Goal: Information Seeking & Learning: Learn about a topic

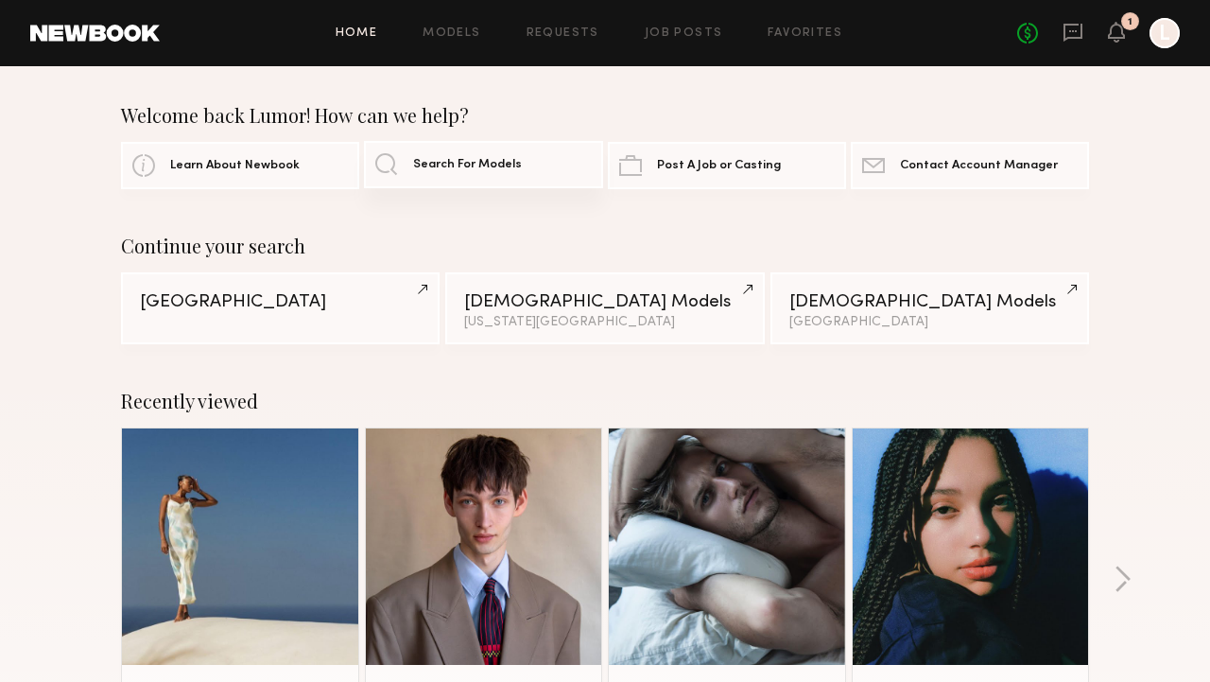
click at [432, 168] on span "Search For Models" at bounding box center [467, 165] width 109 height 12
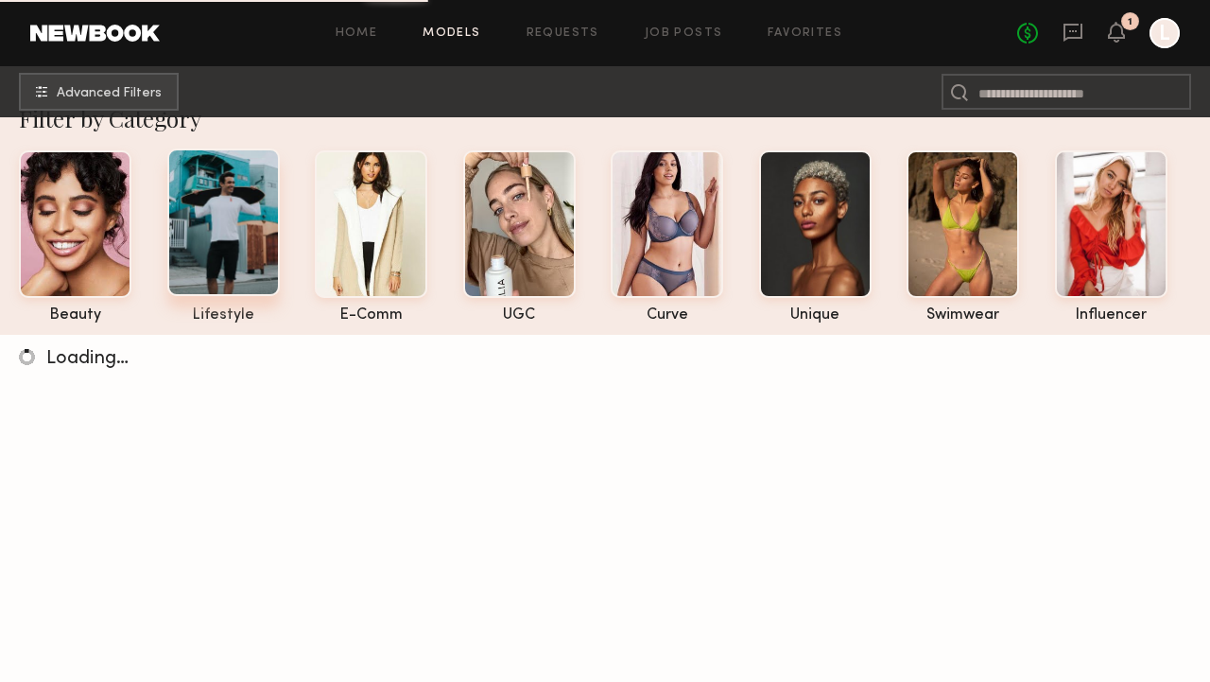
scroll to position [78, 0]
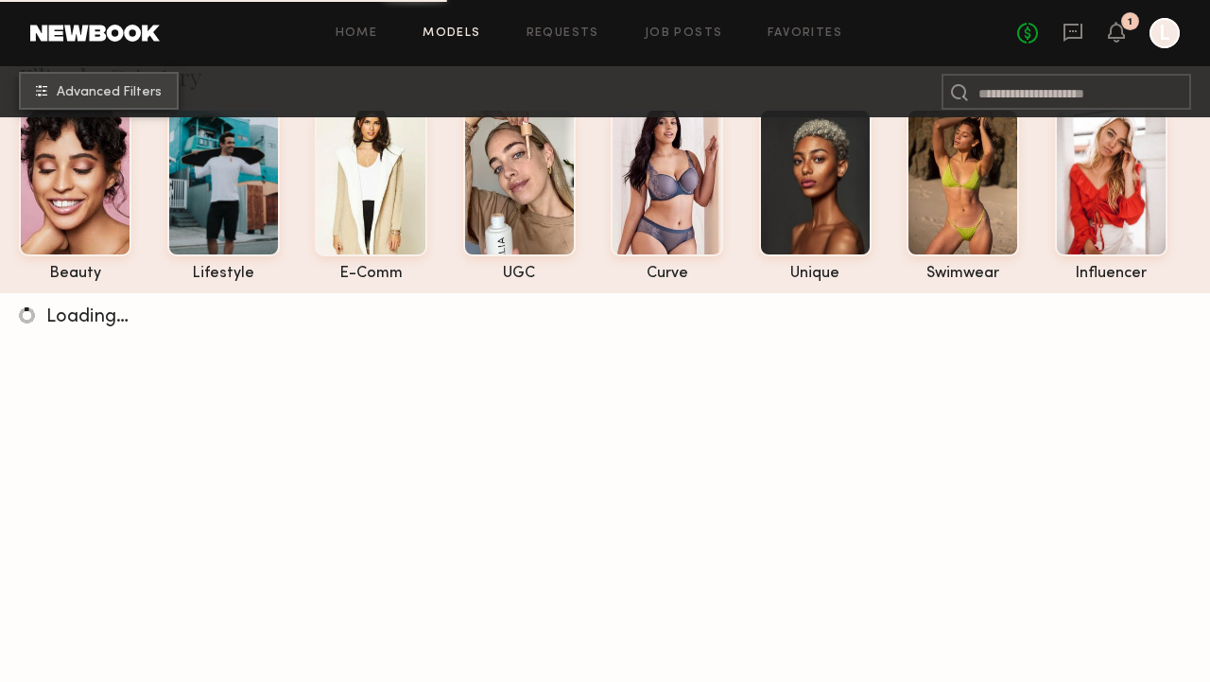
click at [160, 99] on button "Advanced Filters" at bounding box center [99, 91] width 160 height 38
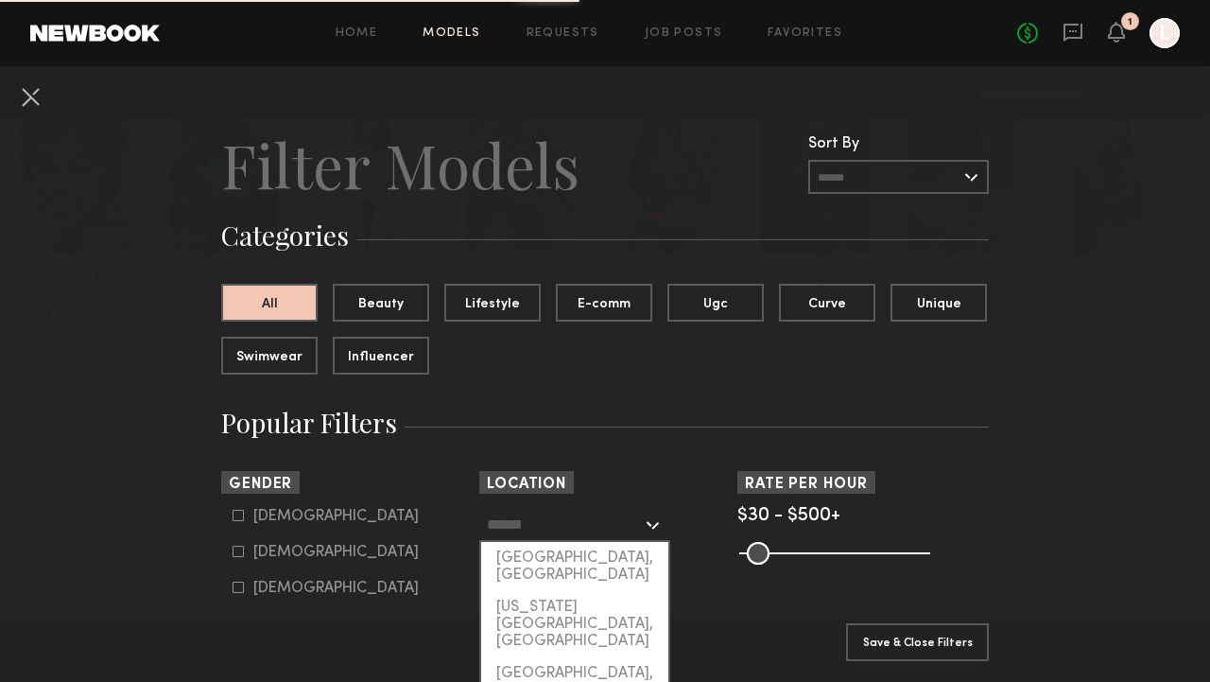
click at [597, 530] on input "text" at bounding box center [564, 524] width 155 height 32
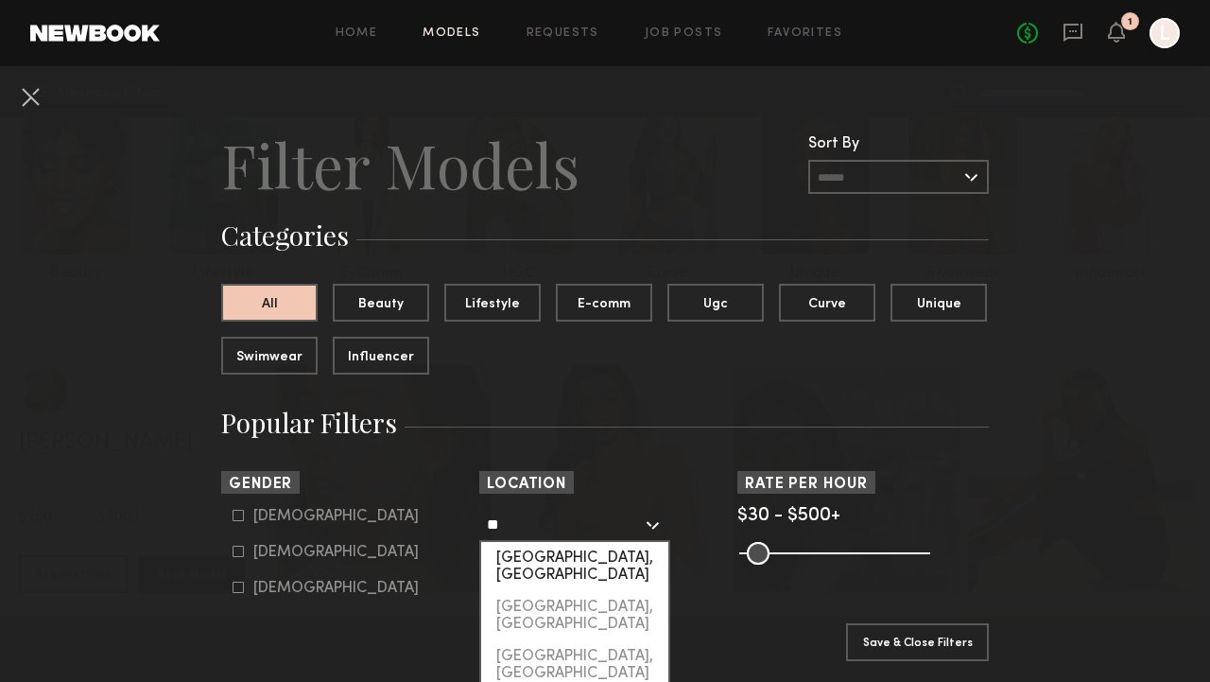
click at [592, 560] on div "[GEOGRAPHIC_DATA], [GEOGRAPHIC_DATA]" at bounding box center [574, 566] width 187 height 49
type input "**********"
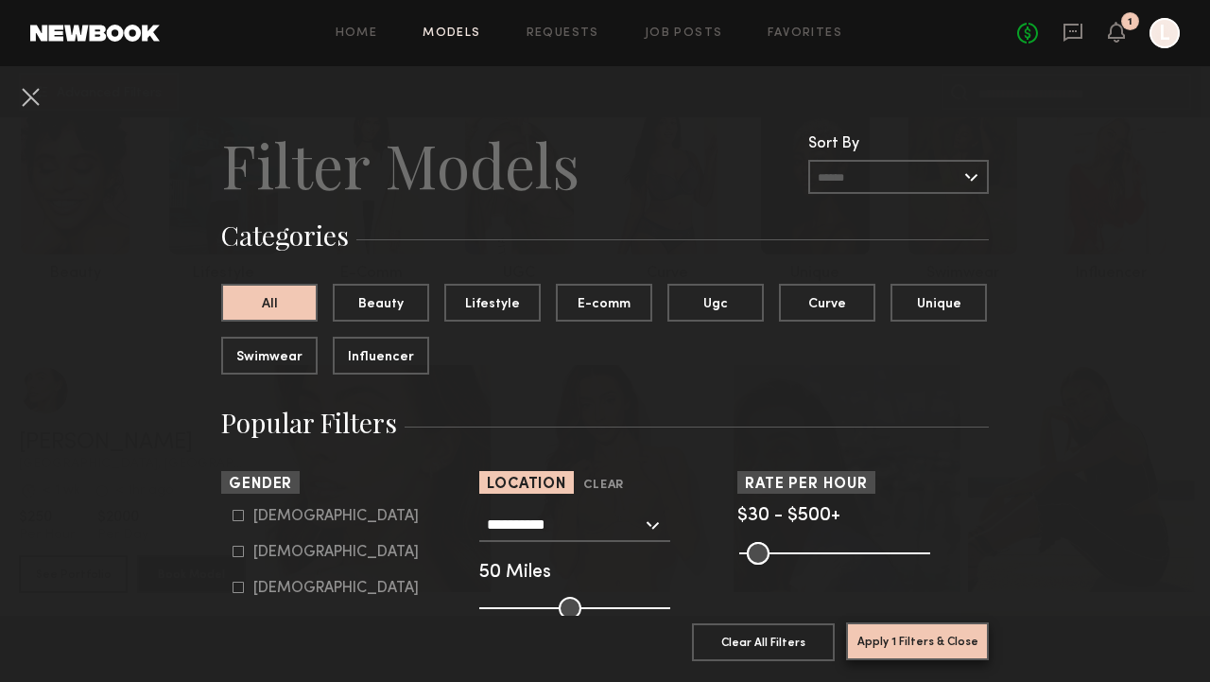
click at [959, 645] on button "Apply 1 Filters & Close" at bounding box center [917, 641] width 143 height 38
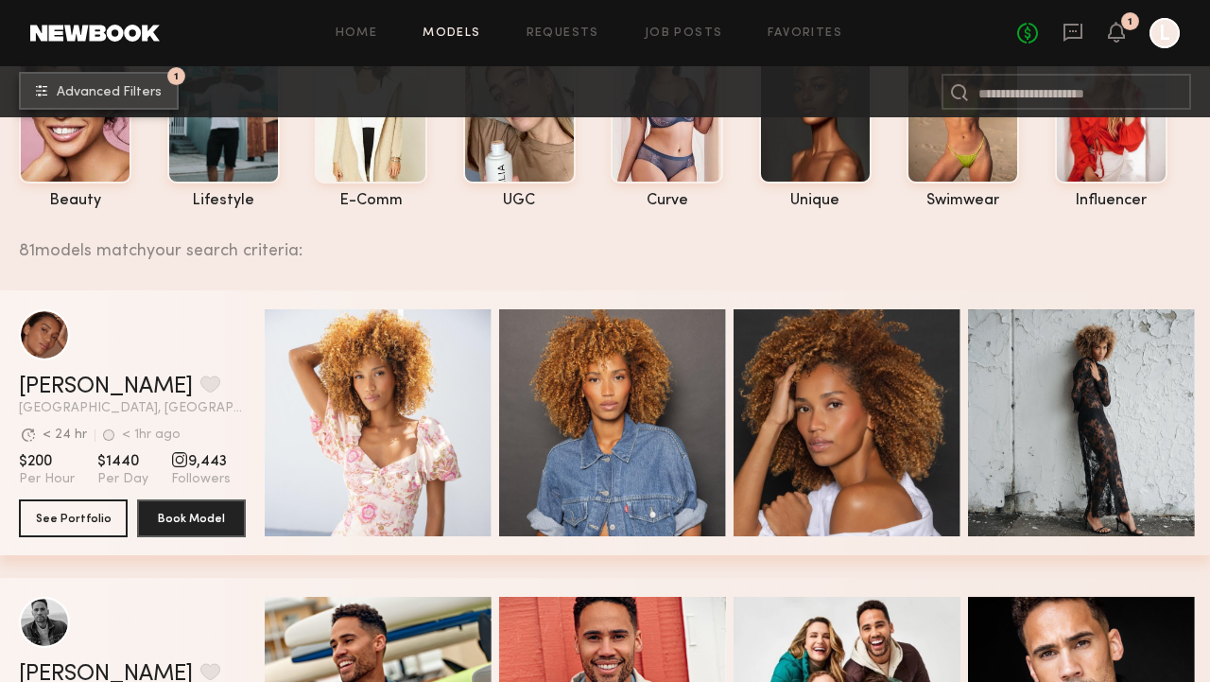
scroll to position [152, 0]
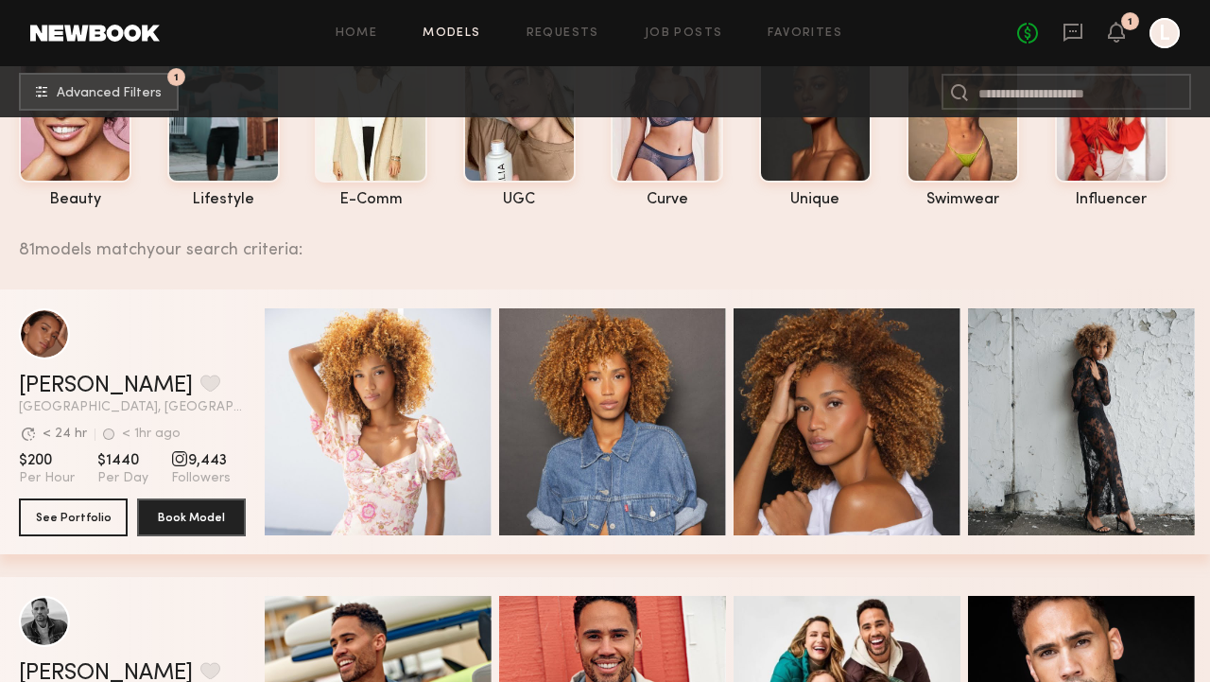
click at [49, 365] on header "[PERSON_NAME] Favorite [GEOGRAPHIC_DATA], [GEOGRAPHIC_DATA] Avg. request respon…" at bounding box center [132, 361] width 227 height 106
click at [62, 381] on link "[PERSON_NAME]" at bounding box center [106, 385] width 174 height 23
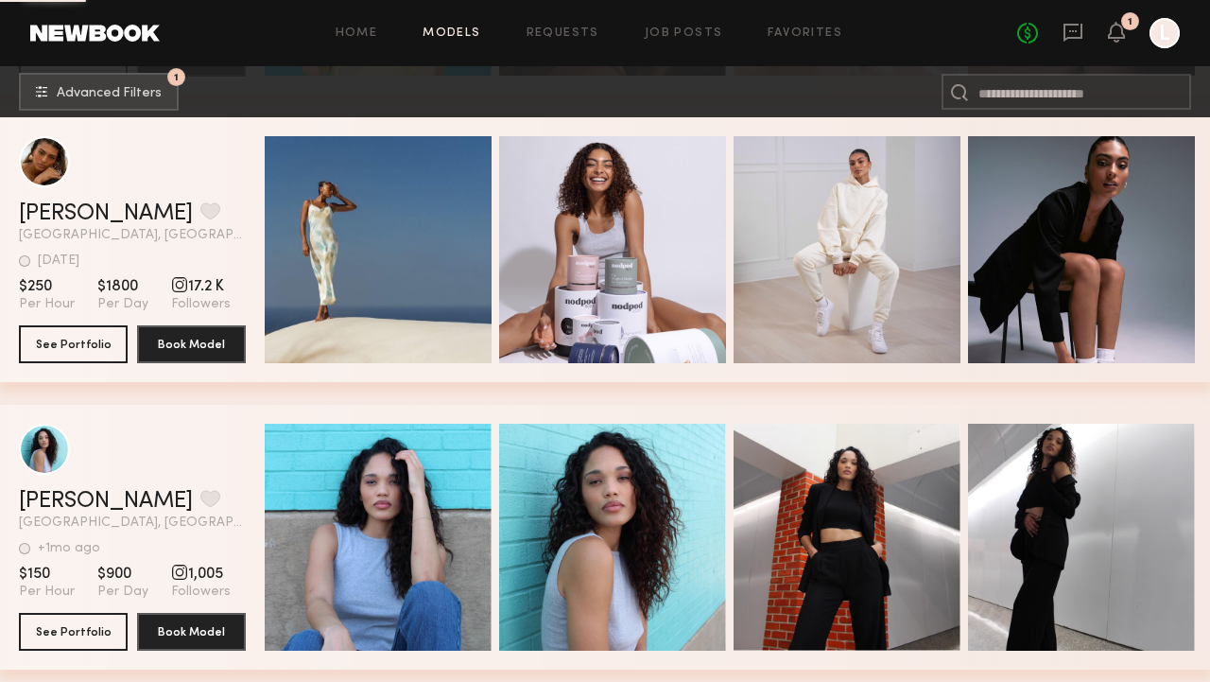
scroll to position [2333, 0]
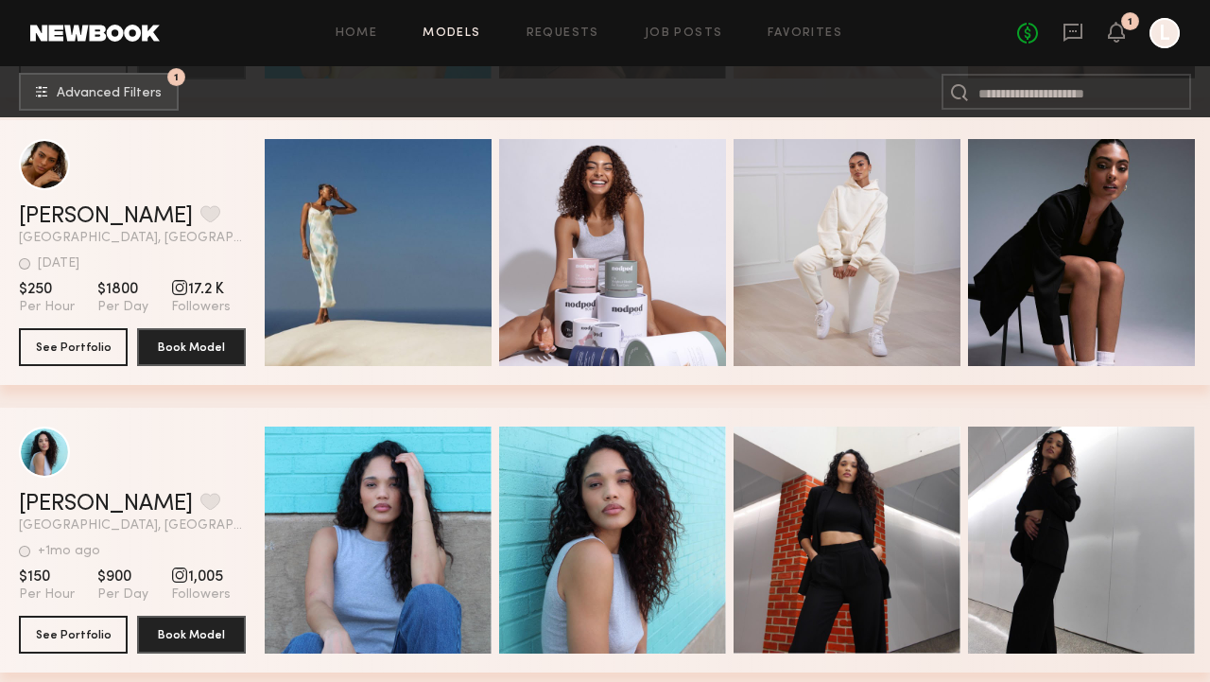
click at [48, 203] on header "[PERSON_NAME] Favorite [GEOGRAPHIC_DATA], [GEOGRAPHIC_DATA] [DATE] Last Online …" at bounding box center [132, 192] width 227 height 106
click at [81, 224] on link "[PERSON_NAME]" at bounding box center [106, 216] width 174 height 23
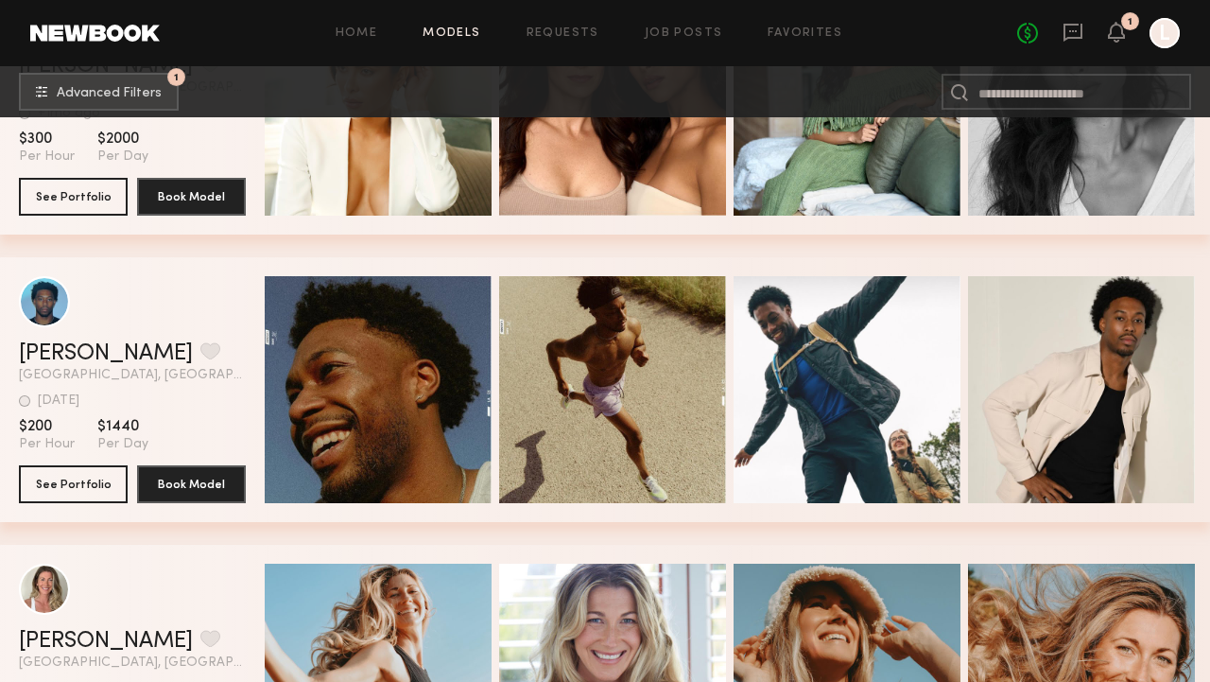
scroll to position [4509, 0]
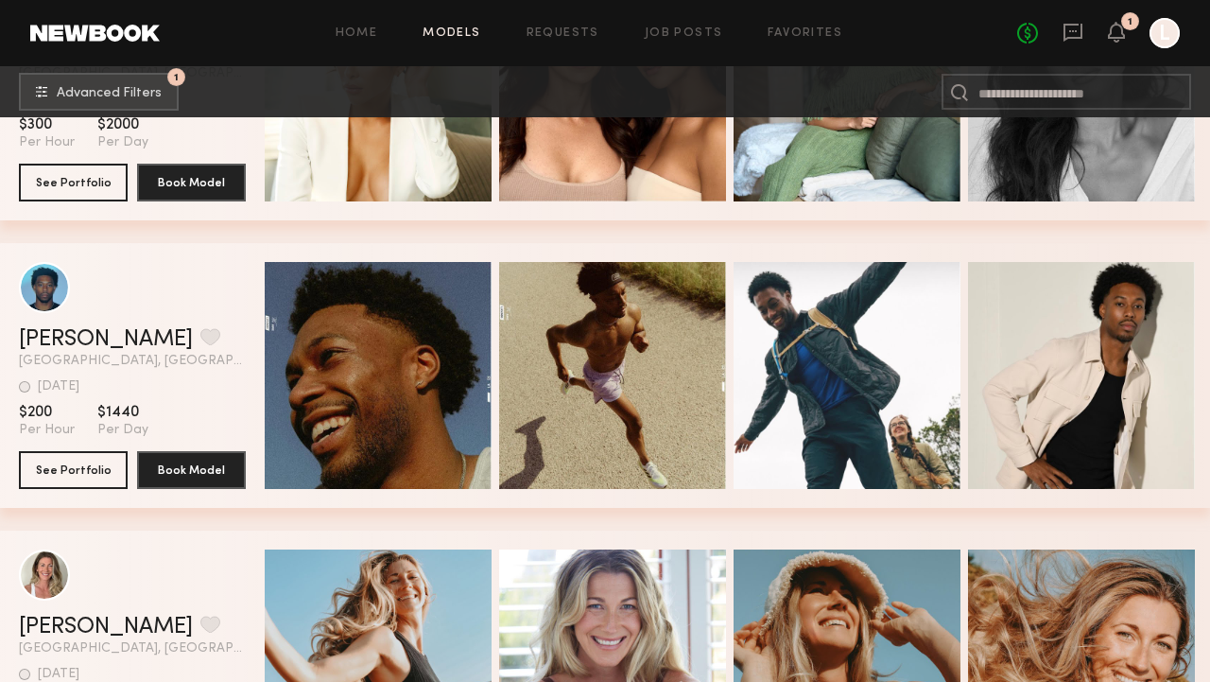
click at [1202, 227] on div "[PERSON_NAME] Favorite [GEOGRAPHIC_DATA], [GEOGRAPHIC_DATA] +1mo ago Last Onlin…" at bounding box center [605, 99] width 1210 height 287
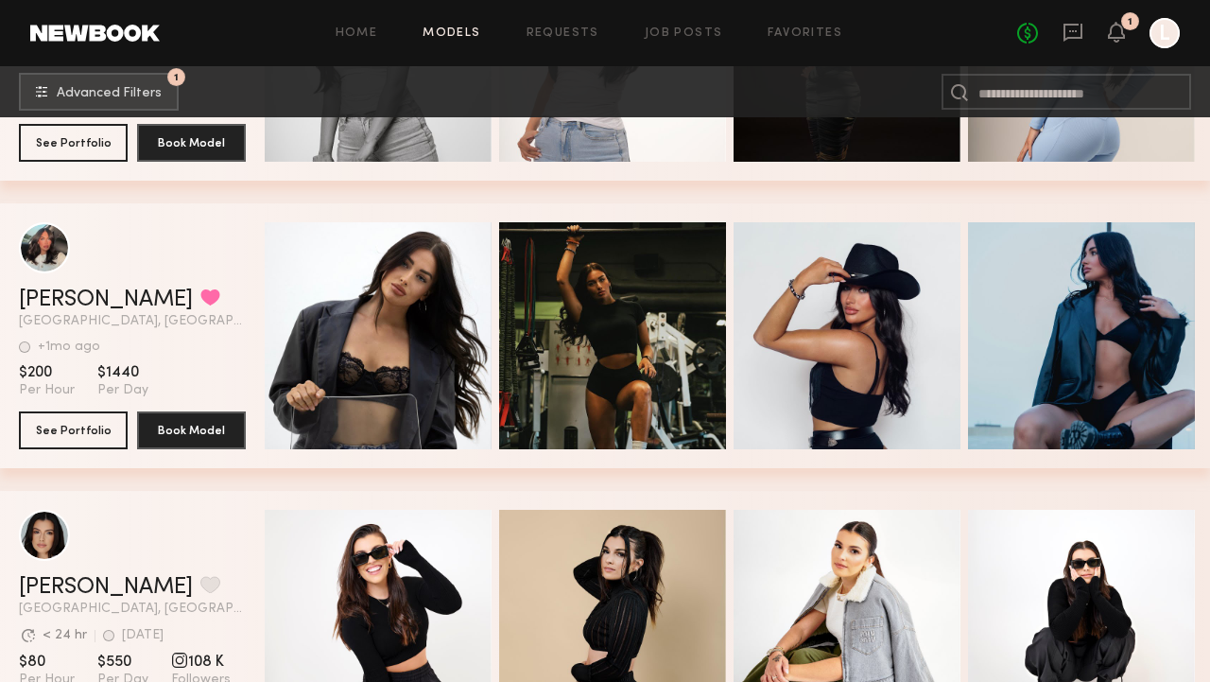
scroll to position [7140, 0]
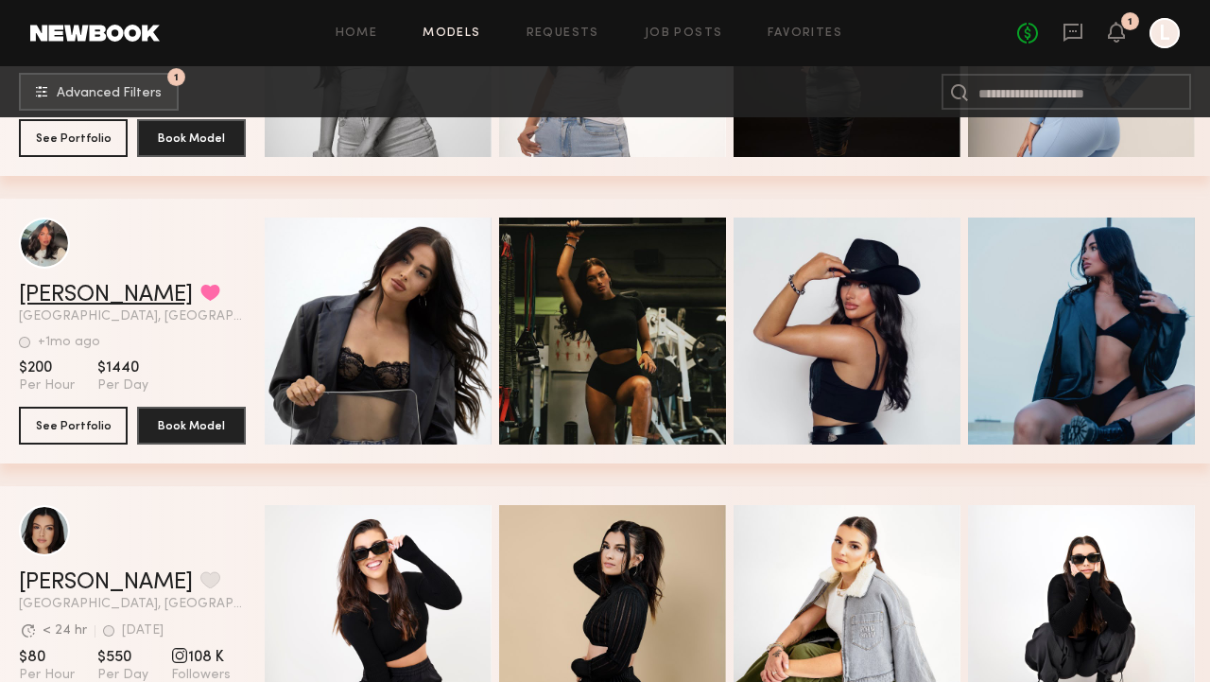
click at [72, 297] on link "[PERSON_NAME]" at bounding box center [106, 295] width 174 height 23
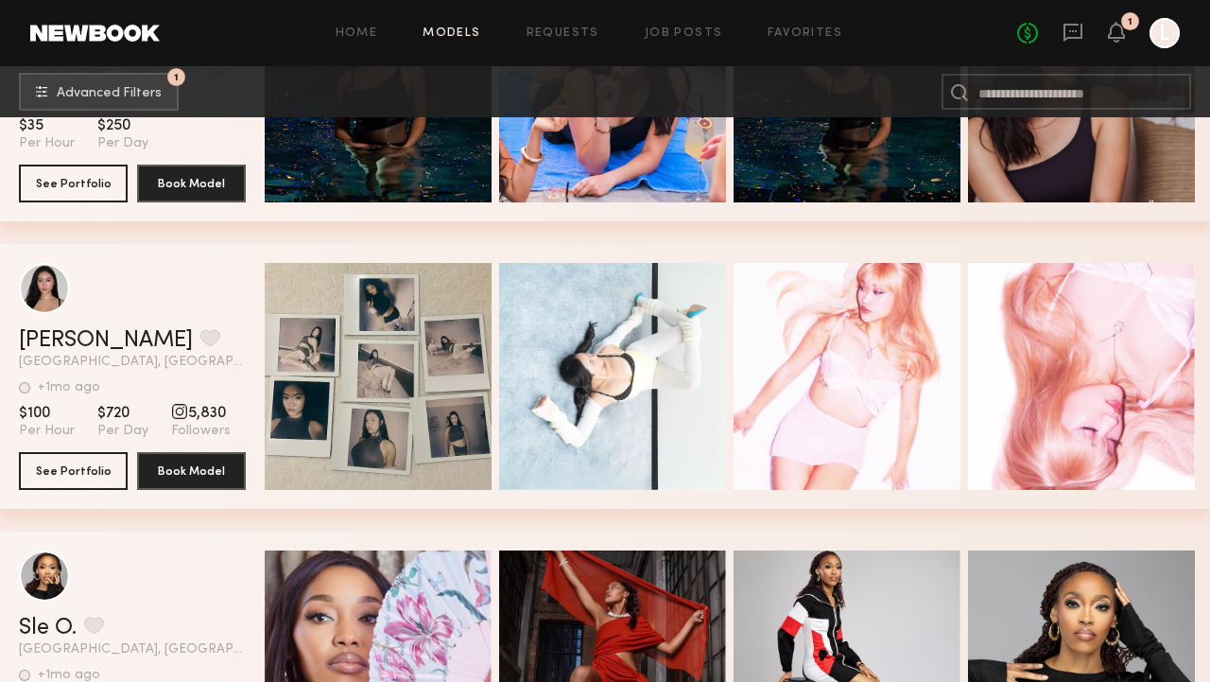
scroll to position [11117, 0]
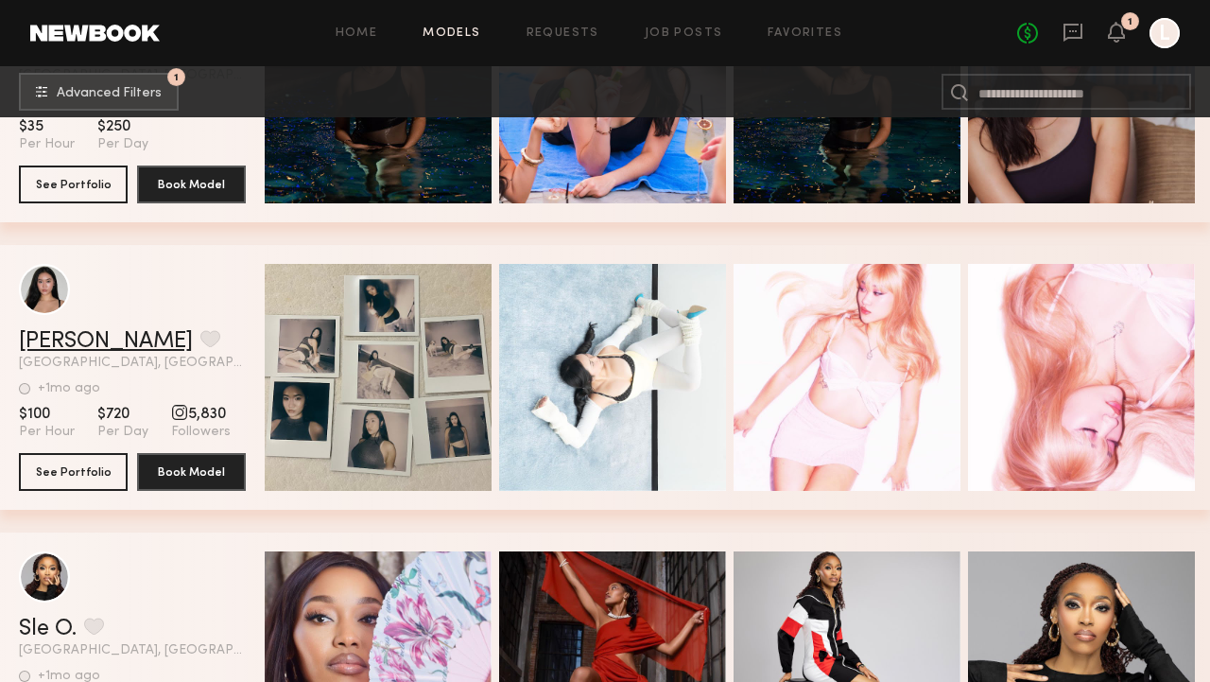
click at [73, 347] on link "[PERSON_NAME]" at bounding box center [106, 341] width 174 height 23
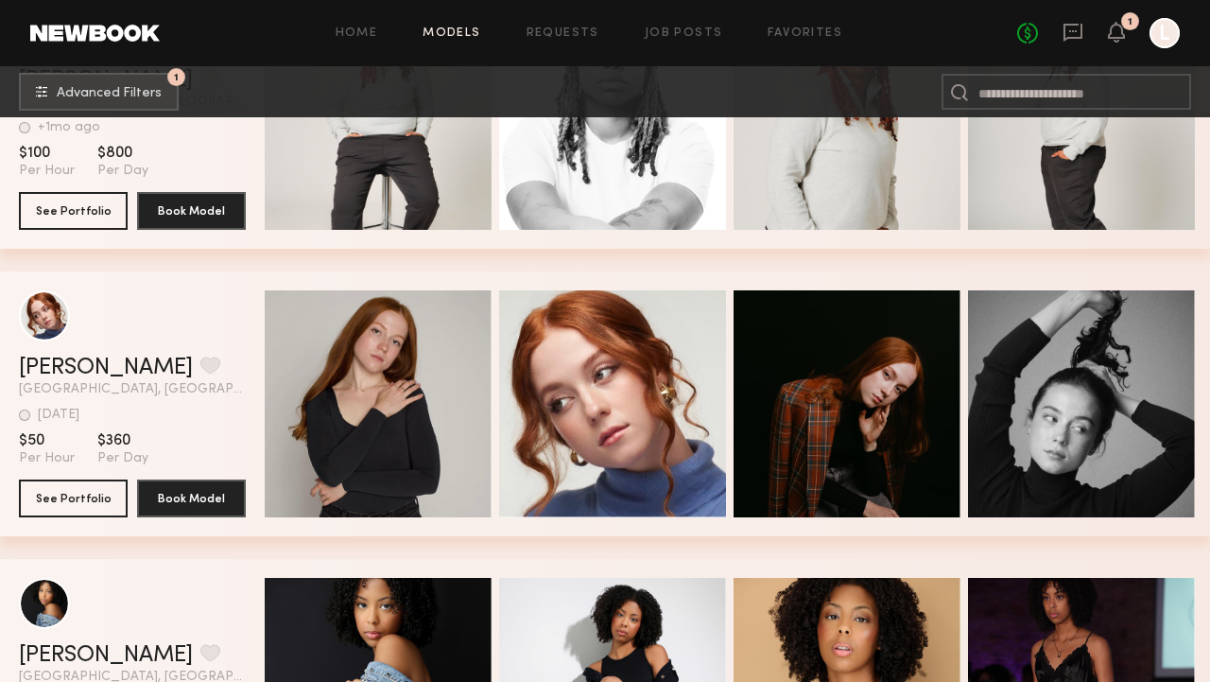
scroll to position [13435, 0]
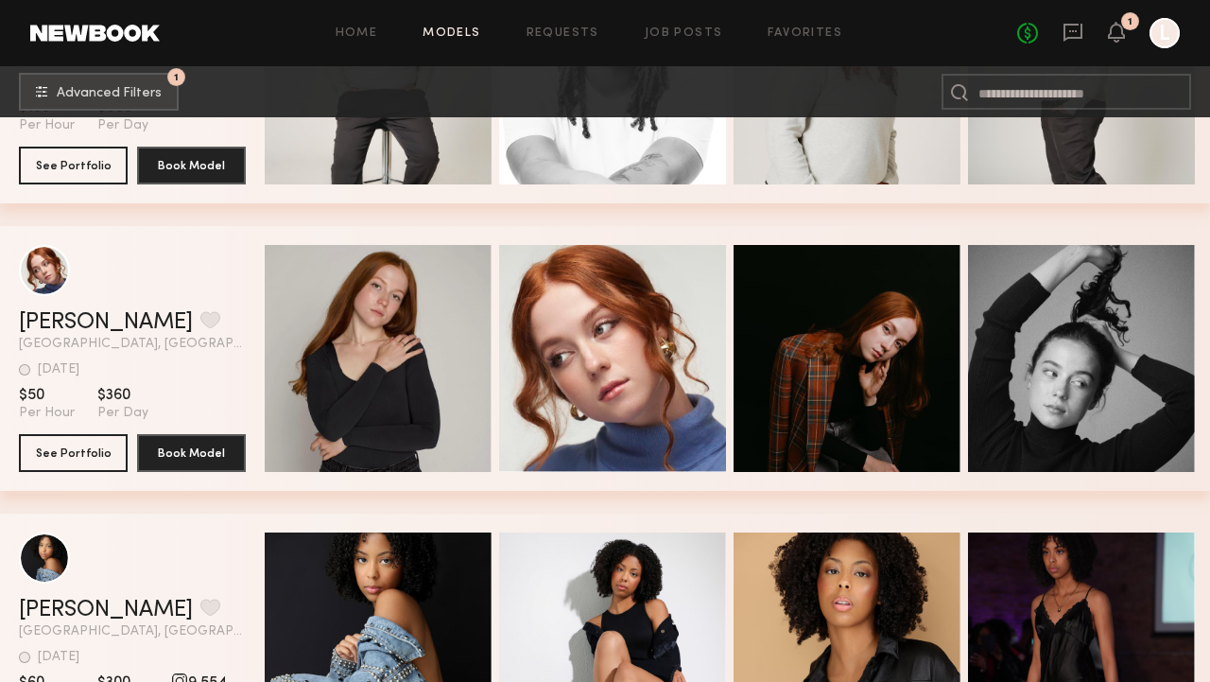
click at [61, 309] on header "[PERSON_NAME] Favorite [GEOGRAPHIC_DATA], [GEOGRAPHIC_DATA] [DATE] Last Online …" at bounding box center [132, 298] width 227 height 106
click at [72, 316] on link "[PERSON_NAME]" at bounding box center [106, 322] width 174 height 23
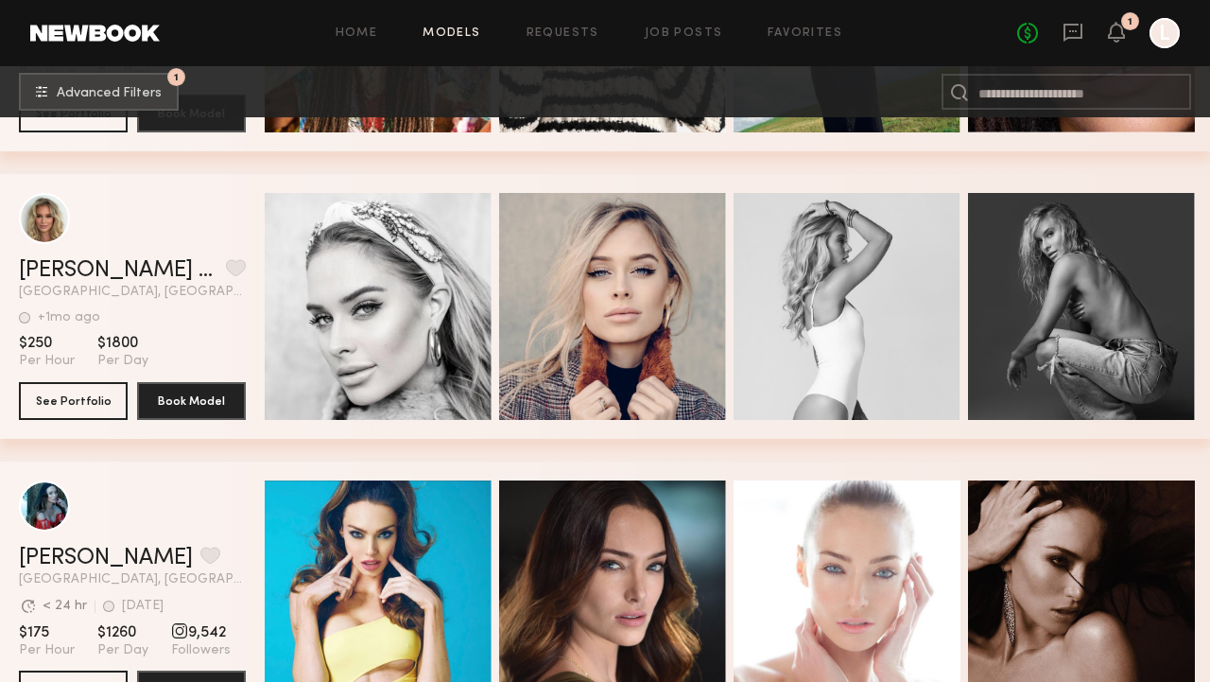
scroll to position [1966, 0]
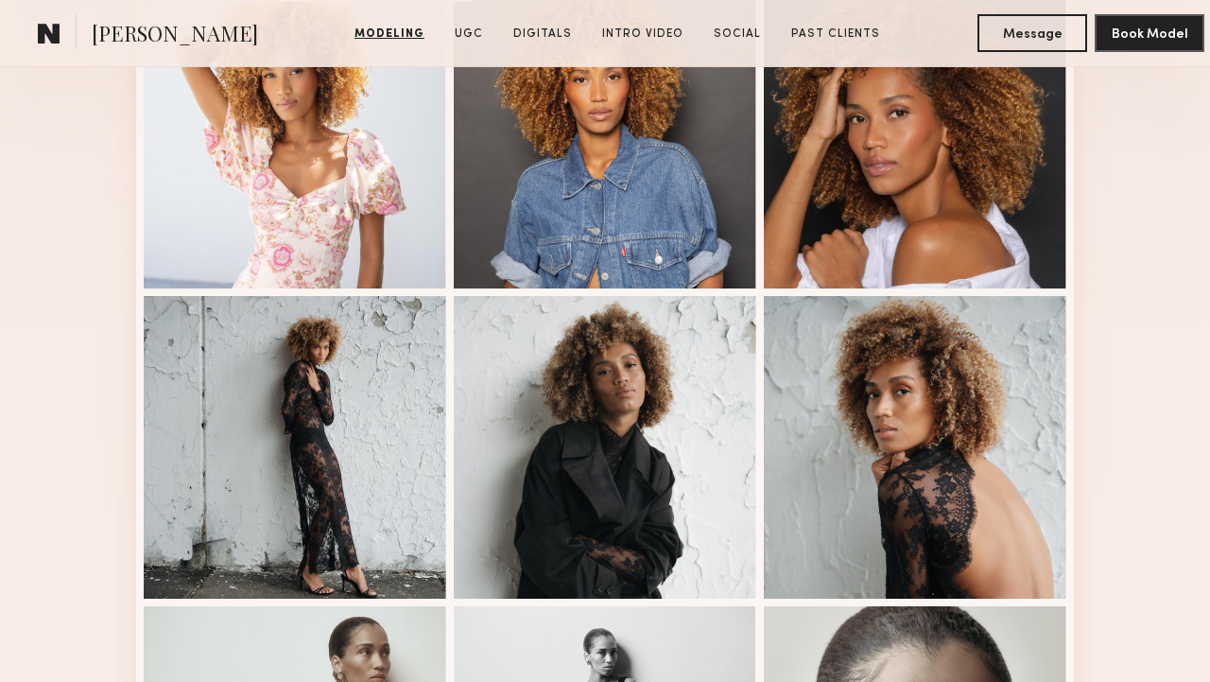
scroll to position [585, 0]
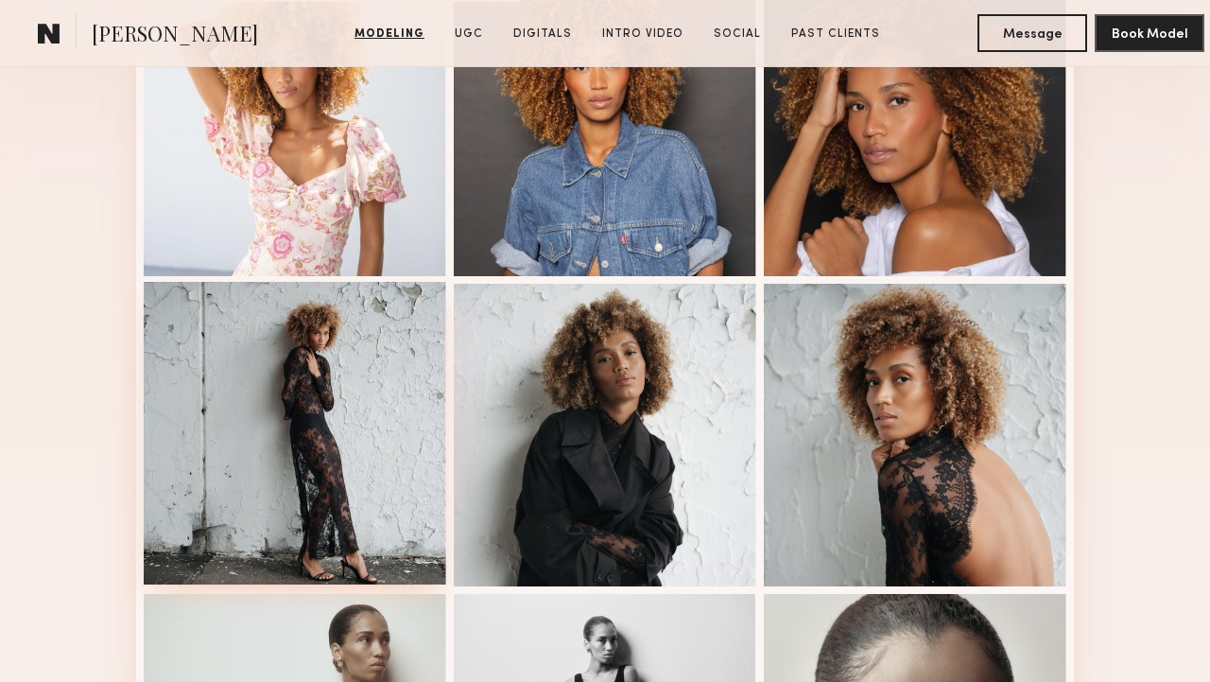
click at [431, 391] on div at bounding box center [295, 433] width 303 height 303
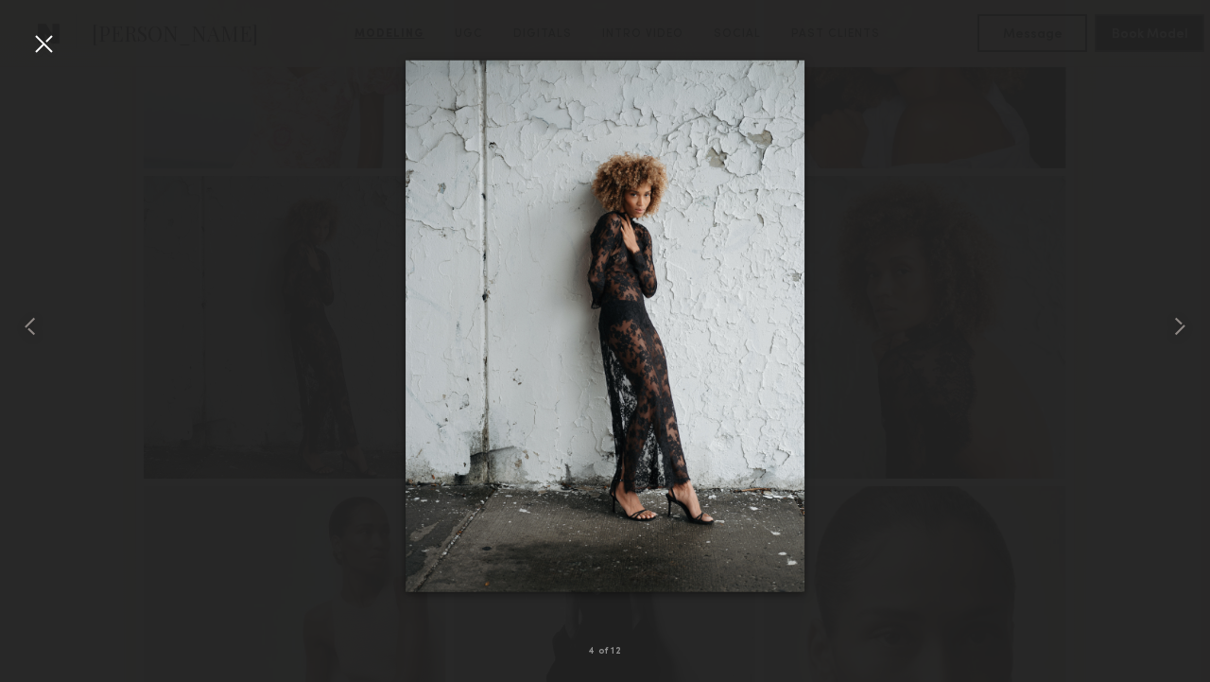
scroll to position [708, 0]
click at [1019, 227] on div at bounding box center [605, 325] width 1210 height 591
click at [49, 50] on div at bounding box center [43, 43] width 30 height 30
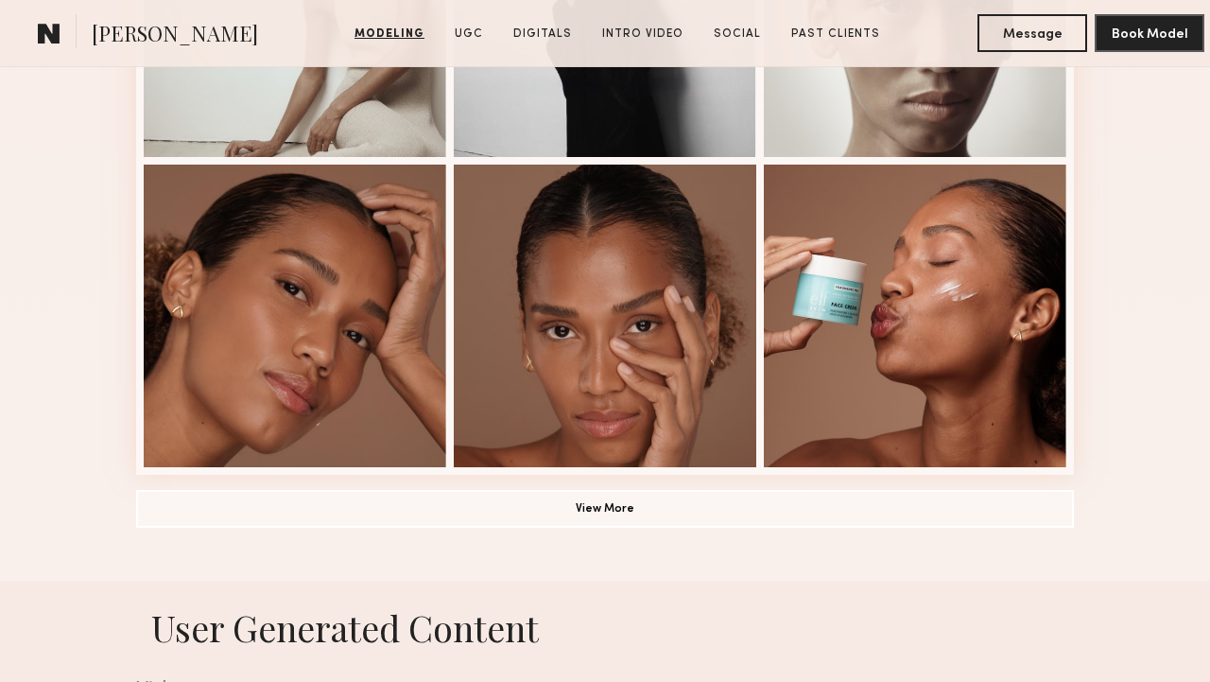
scroll to position [1329, 0]
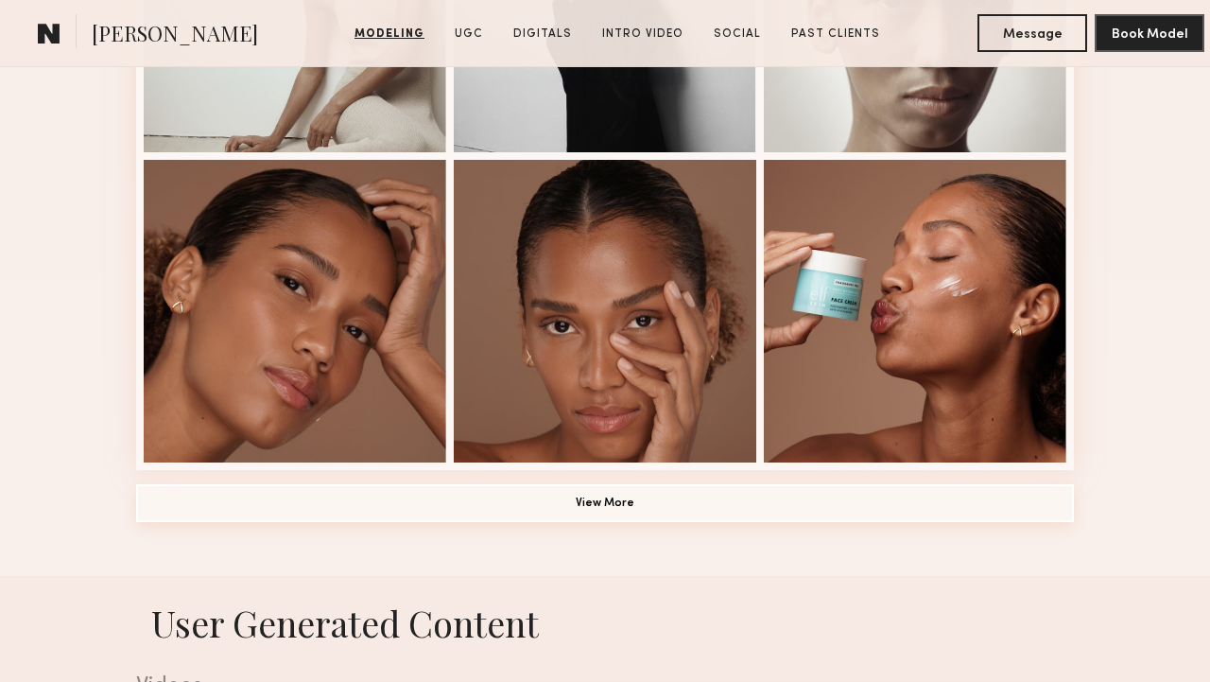
click at [668, 516] on button "View More" at bounding box center [605, 503] width 938 height 38
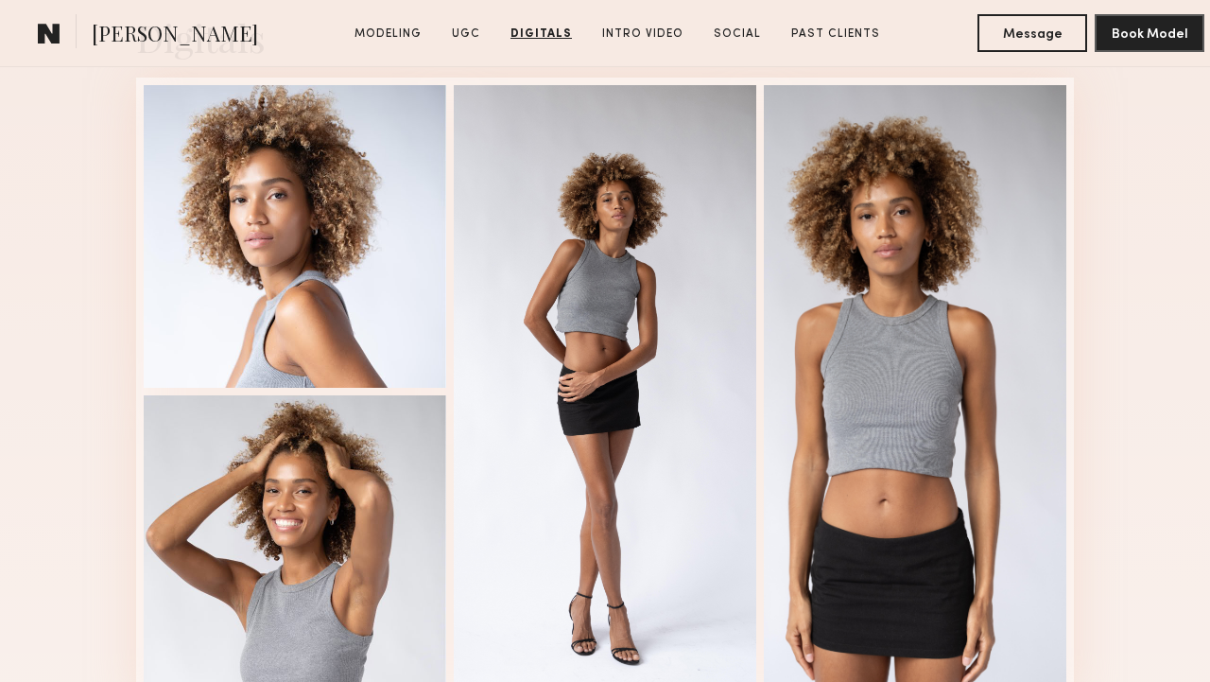
scroll to position [4993, 0]
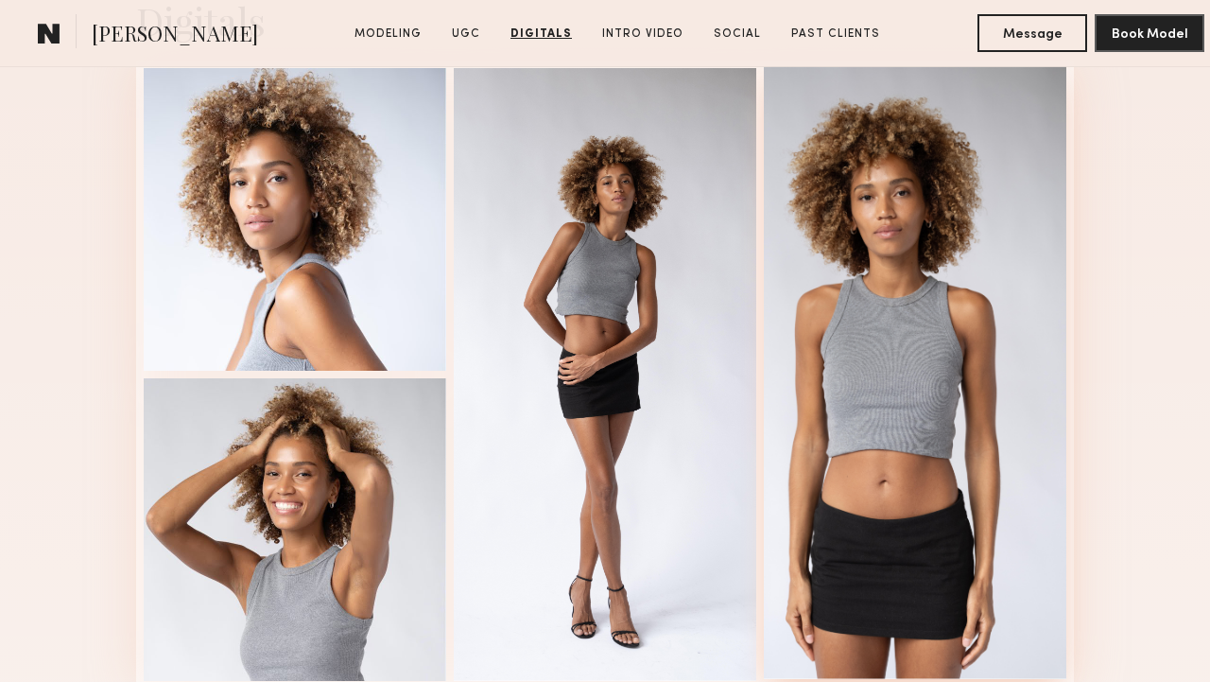
click at [953, 277] on div at bounding box center [915, 372] width 303 height 613
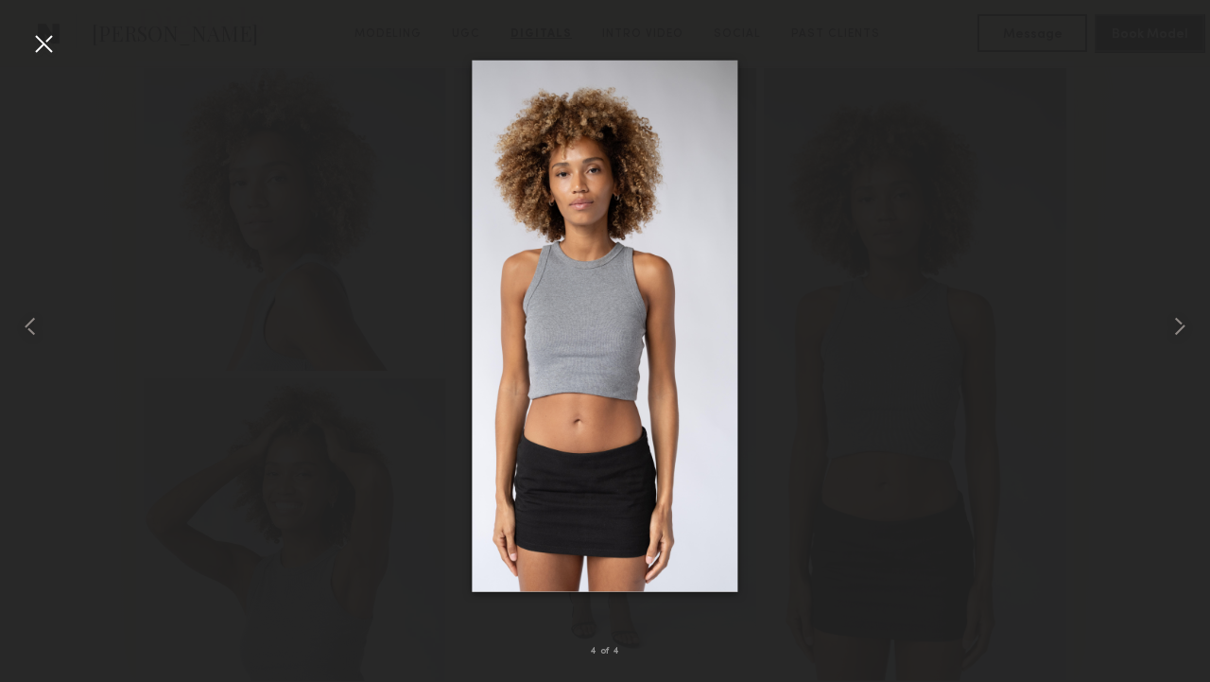
click at [52, 60] on div at bounding box center [605, 325] width 1210 height 591
click at [51, 43] on div at bounding box center [43, 43] width 30 height 30
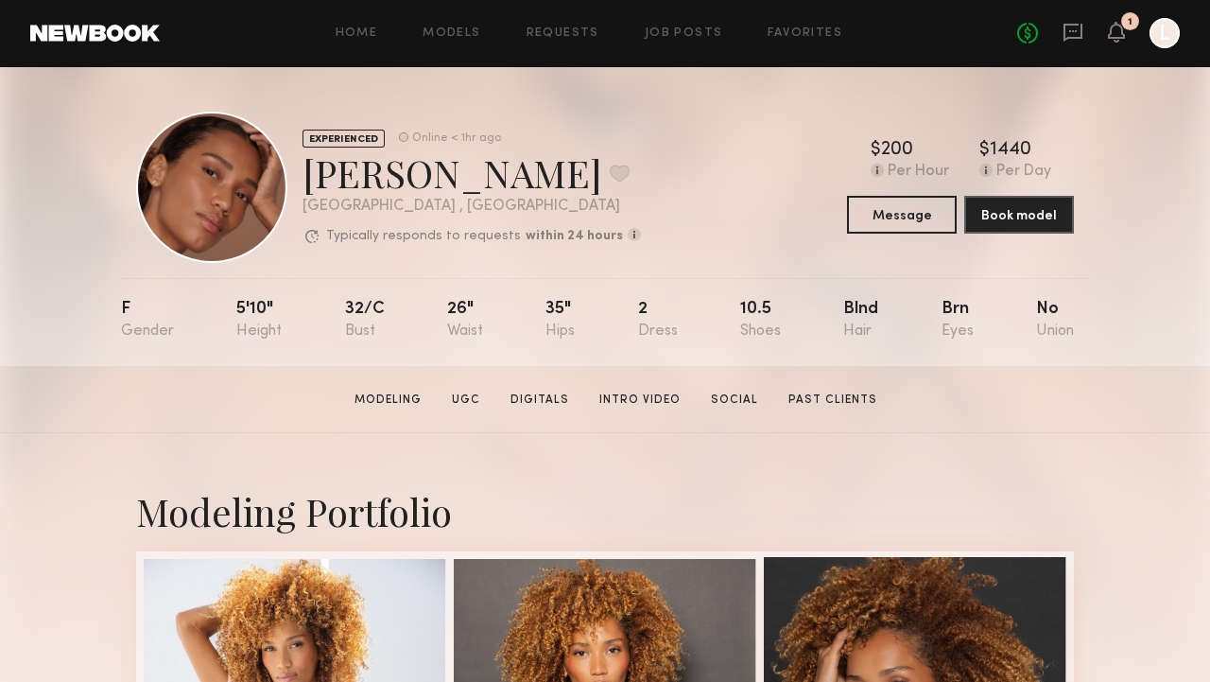
scroll to position [12, 0]
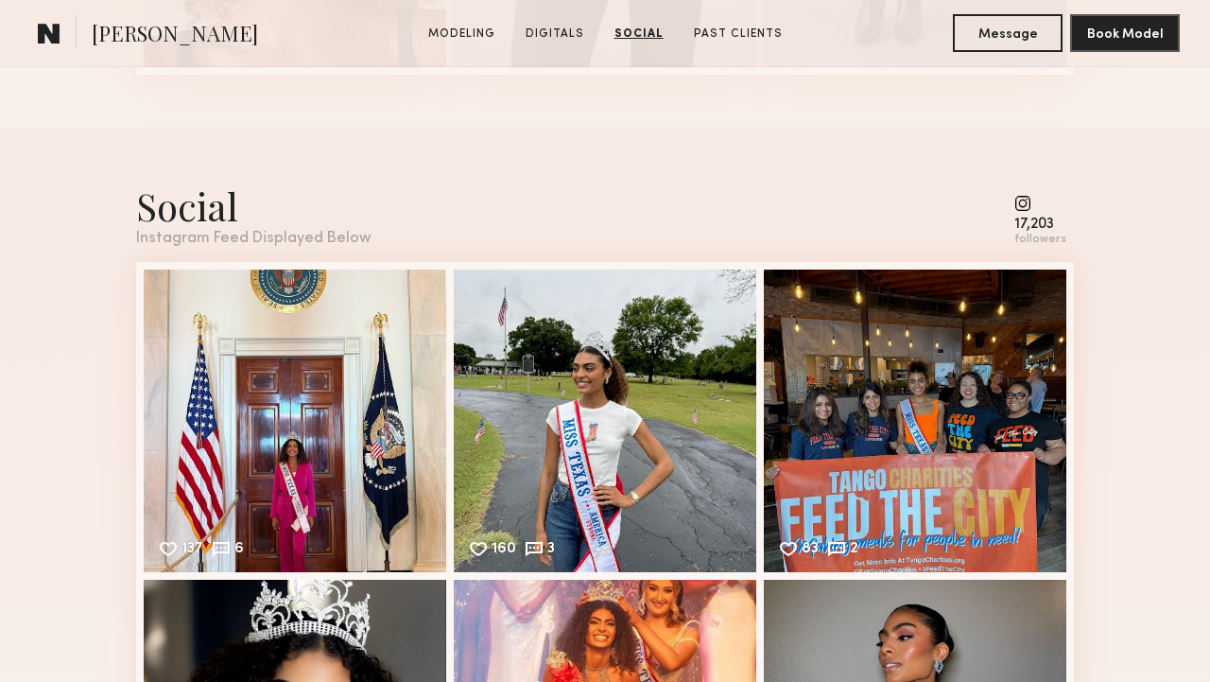
scroll to position [2528, 0]
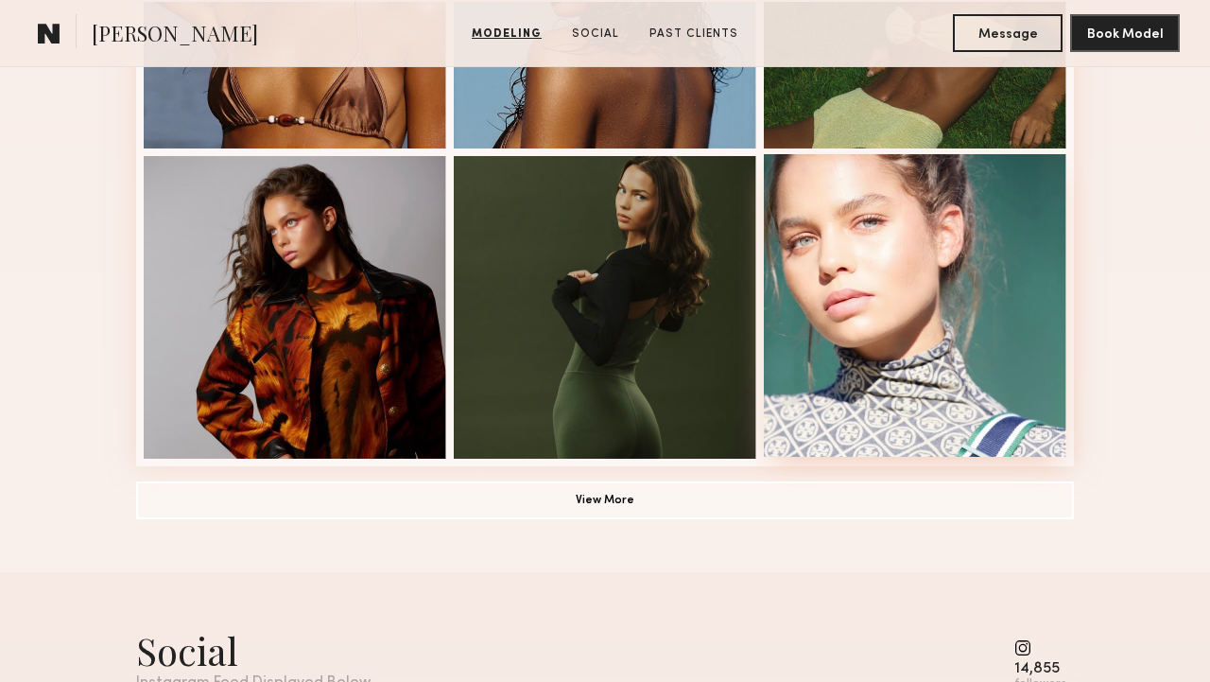
scroll to position [1361, 0]
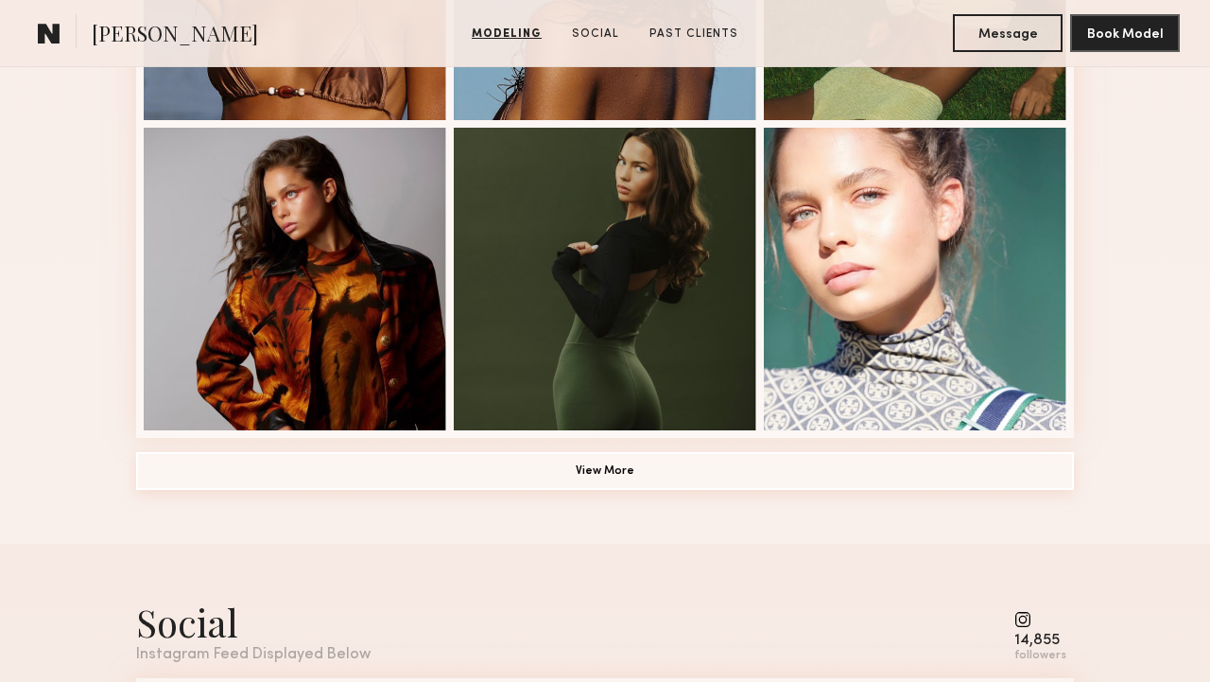
click at [810, 456] on button "View More" at bounding box center [605, 471] width 938 height 38
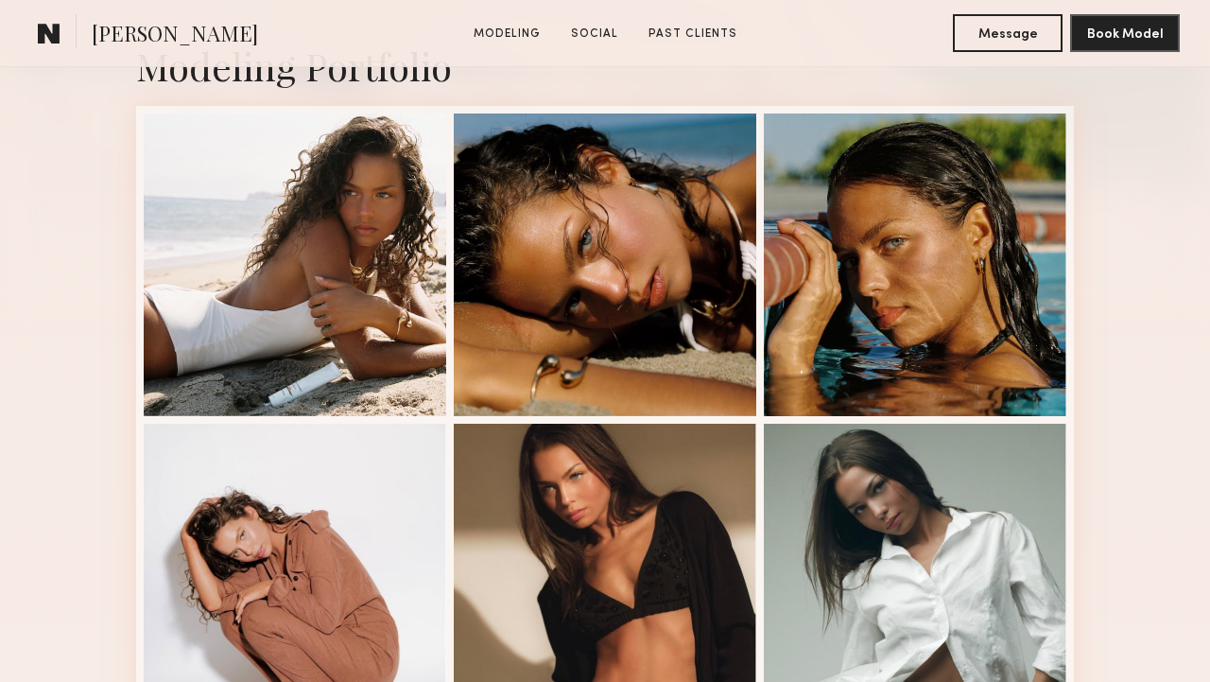
scroll to position [443, 0]
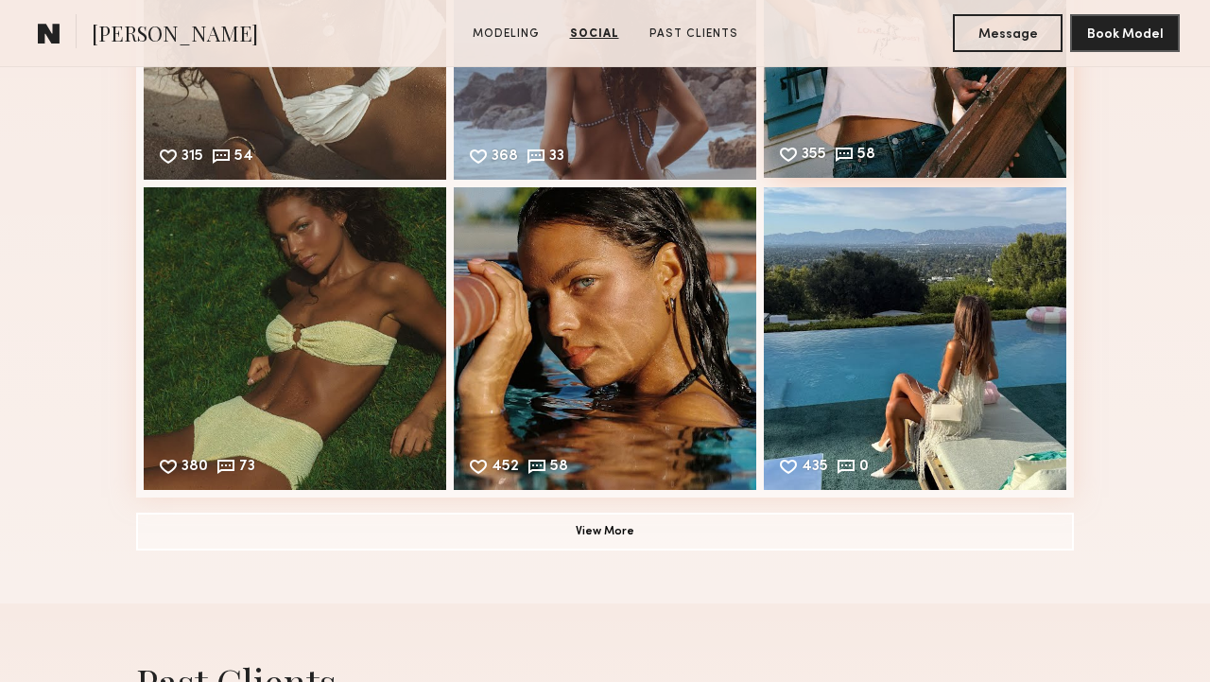
scroll to position [3360, 0]
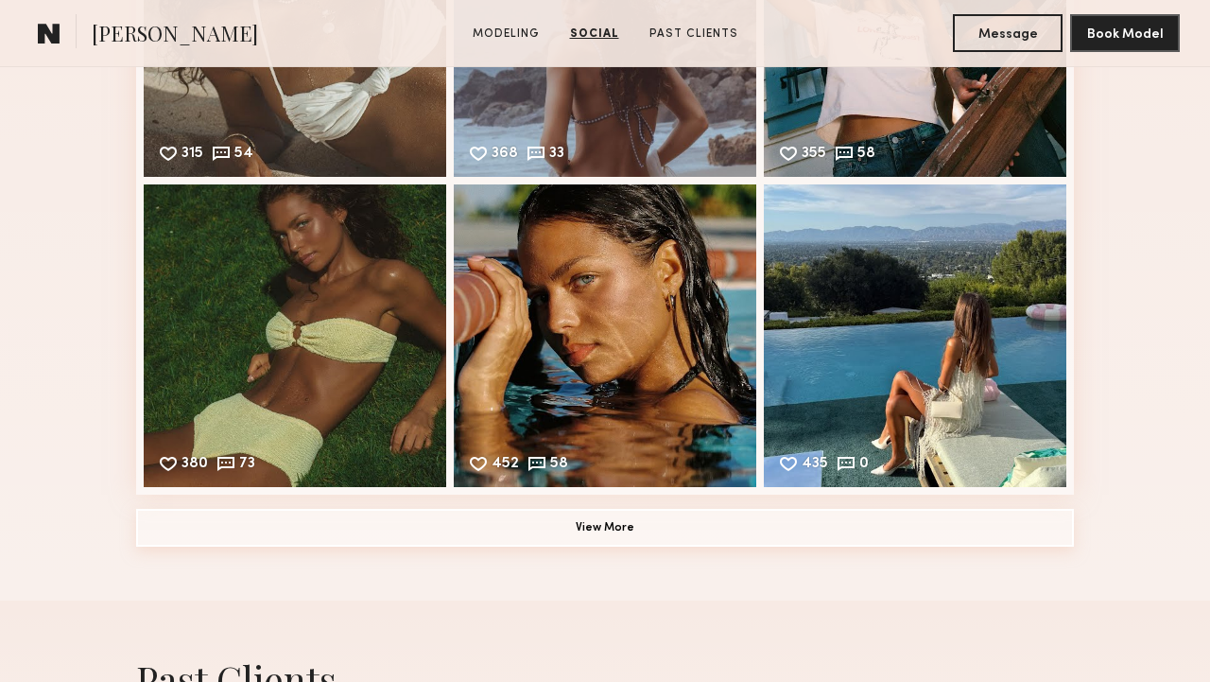
click at [920, 541] on button "View More" at bounding box center [605, 528] width 938 height 38
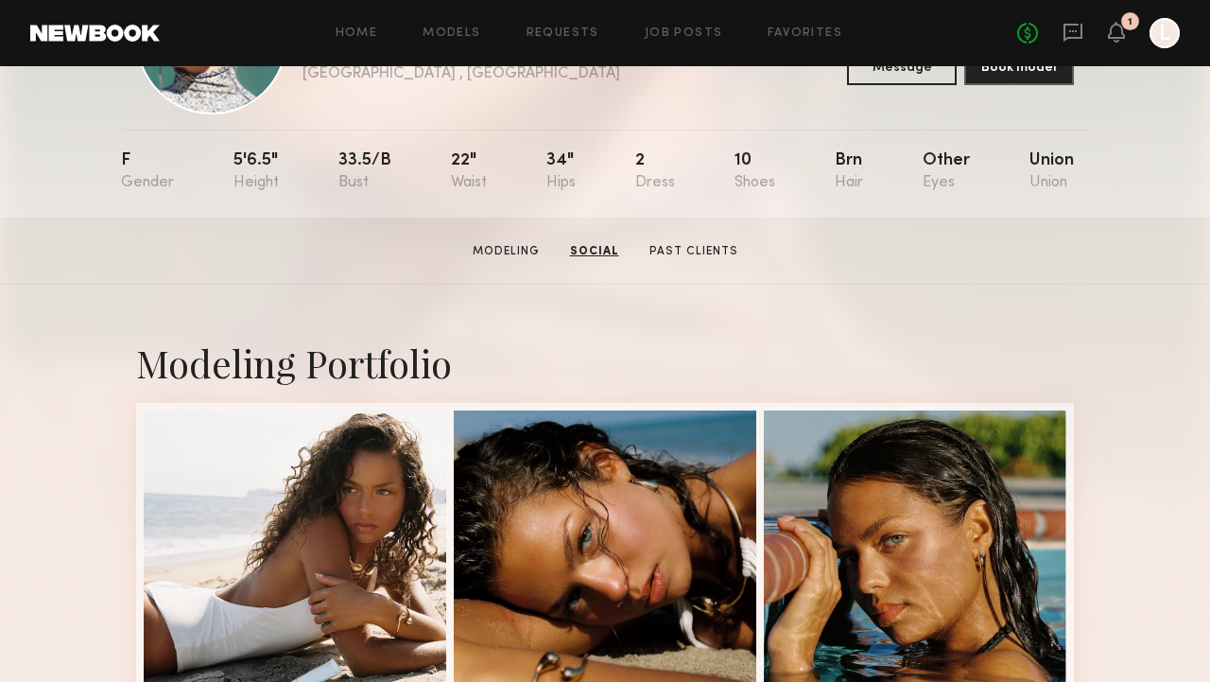
scroll to position [0, 0]
